Goal: Information Seeking & Learning: Check status

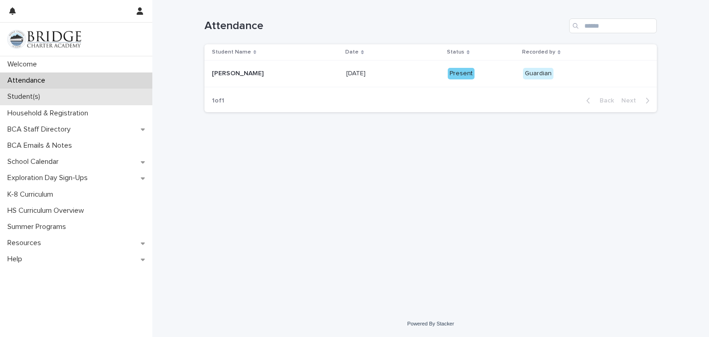
click at [30, 93] on p "Student(s)" at bounding box center [26, 96] width 44 height 9
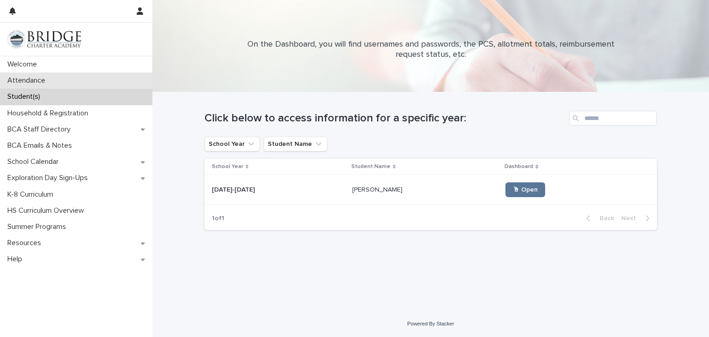
click at [45, 74] on div "Attendance" at bounding box center [76, 80] width 152 height 16
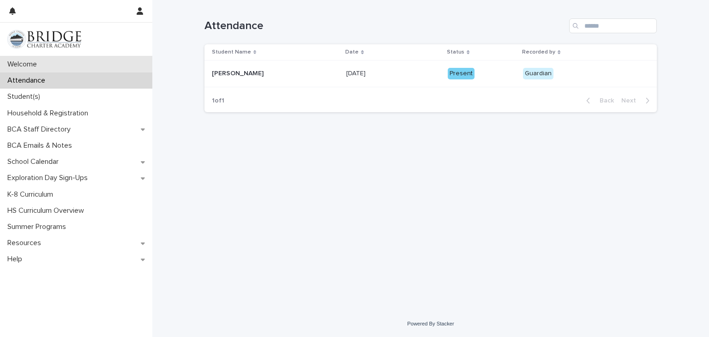
click at [35, 60] on p "Welcome" at bounding box center [24, 64] width 41 height 9
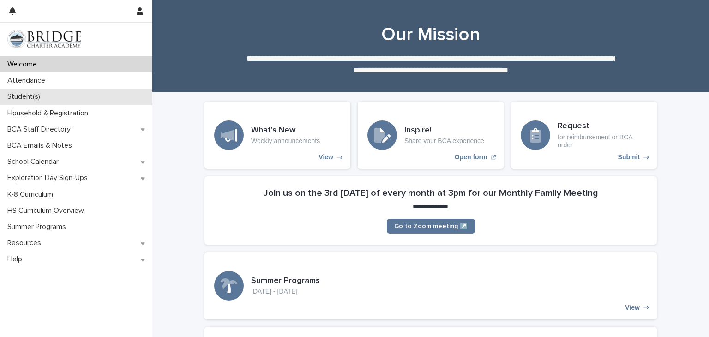
click at [55, 101] on div "Student(s)" at bounding box center [76, 97] width 152 height 16
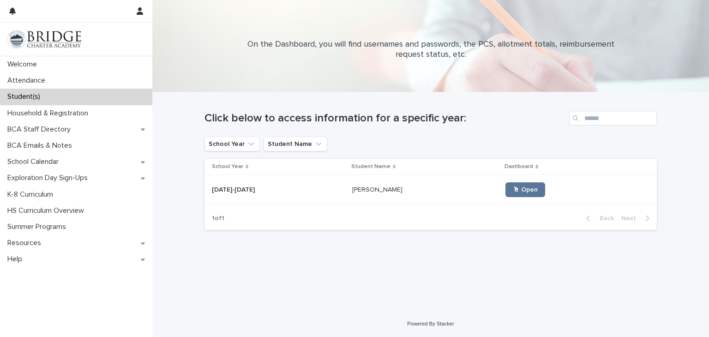
click at [364, 184] on p "[PERSON_NAME]" at bounding box center [378, 189] width 52 height 10
